Goal: Transaction & Acquisition: Purchase product/service

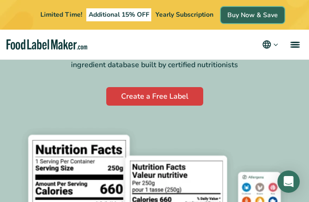
click at [252, 13] on link "Buy Now & Save" at bounding box center [253, 15] width 64 height 16
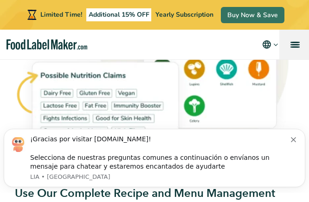
click at [293, 39] on link "menu" at bounding box center [294, 45] width 30 height 30
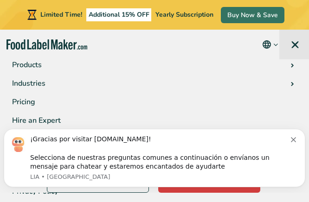
click at [294, 45] on span "menu" at bounding box center [294, 44] width 7 height 7
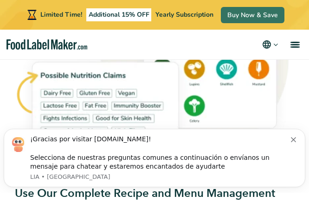
click at [291, 138] on div "¡Gracias por visitar FoodLabelMaker.com! Selecciona de nuestras preguntas comun…" at bounding box center [160, 153] width 261 height 36
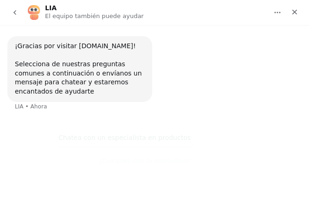
scroll to position [98, 0]
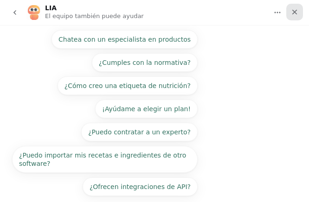
click at [294, 11] on icon "Cerrar" at bounding box center [294, 12] width 5 height 5
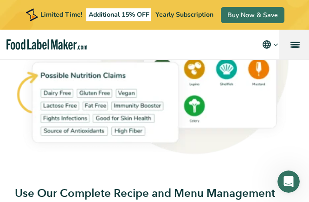
click at [294, 45] on link "menu" at bounding box center [294, 45] width 30 height 30
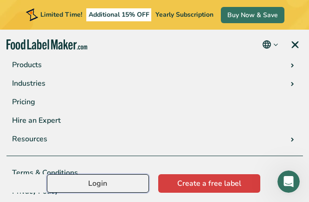
click at [120, 179] on link "Login" at bounding box center [98, 183] width 102 height 19
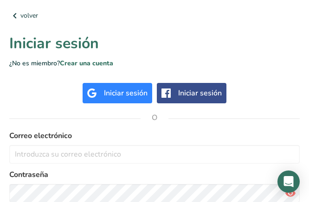
scroll to position [139, 0]
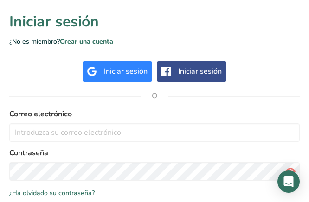
click at [103, 70] on div "Iniciar sesión" at bounding box center [118, 71] width 70 height 20
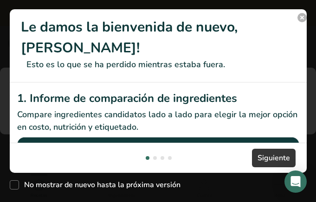
click at [303, 18] on button "New Features" at bounding box center [301, 17] width 9 height 9
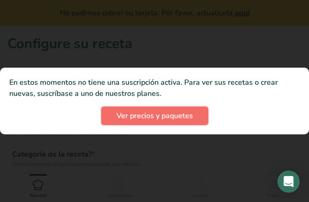
click at [154, 116] on span "Ver precios y paquetes" at bounding box center [154, 115] width 77 height 11
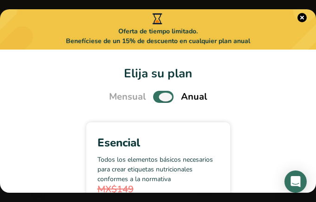
click at [161, 97] on span "Pick Your Pricing Plan Modal" at bounding box center [163, 97] width 20 height 12
click at [159, 97] on input "Pick Your Pricing Plan Modal" at bounding box center [156, 97] width 6 height 6
checkbox input "false"
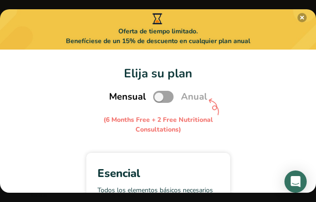
click at [301, 18] on button "Pick Your Pricing Plan Modal" at bounding box center [301, 17] width 9 height 9
